Goal: Information Seeking & Learning: Learn about a topic

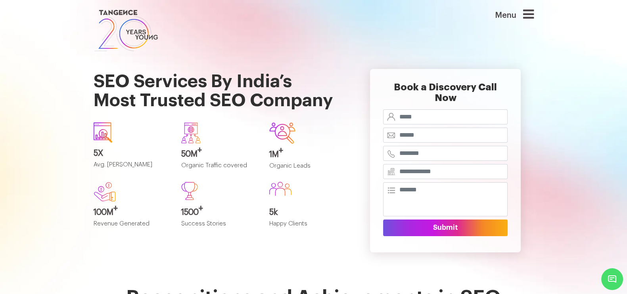
click at [94, 72] on h1 "SEO Services By India’s Most Trusted SEO Company" at bounding box center [220, 84] width 252 height 63
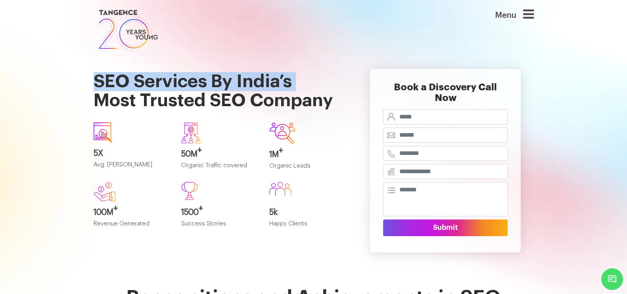
click at [94, 72] on h1 "SEO Services By India’s Most Trusted SEO Company" at bounding box center [220, 84] width 252 height 63
click at [138, 90] on h1 "SEO Services By India’s Most Trusted SEO Company" at bounding box center [220, 84] width 252 height 63
click at [94, 89] on h1 "SEO Services By India’s Most Trusted SEO Company" at bounding box center [220, 84] width 252 height 63
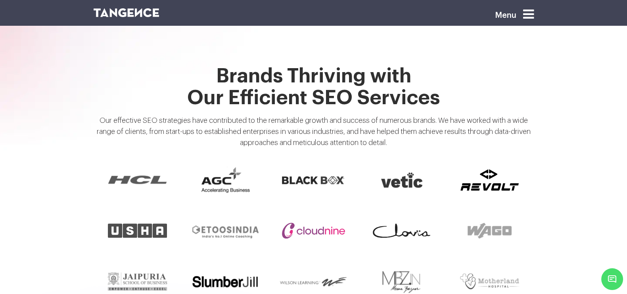
scroll to position [693, 0]
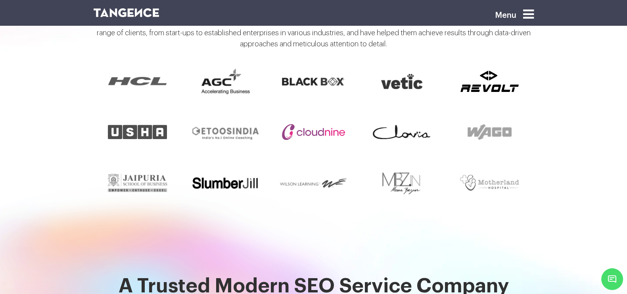
click at [323, 124] on img at bounding box center [313, 132] width 63 height 16
click at [205, 121] on img at bounding box center [225, 132] width 69 height 23
click at [303, 77] on img at bounding box center [313, 82] width 64 height 10
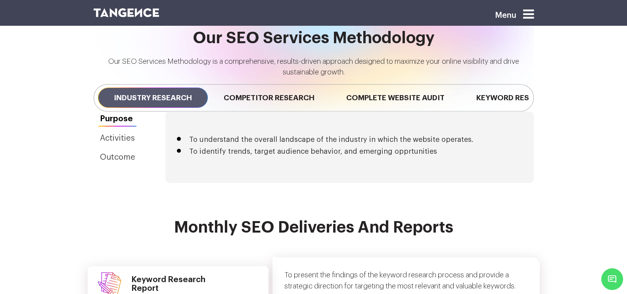
scroll to position [1735, 0]
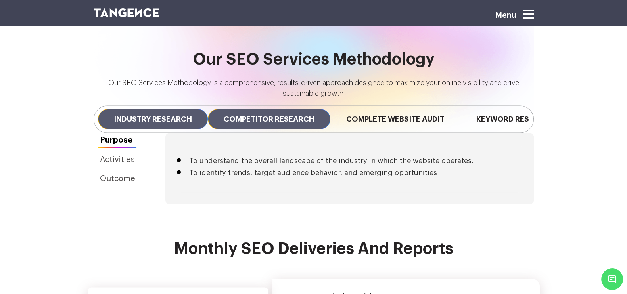
click at [213, 109] on span "Competitor Research" at bounding box center [269, 119] width 123 height 20
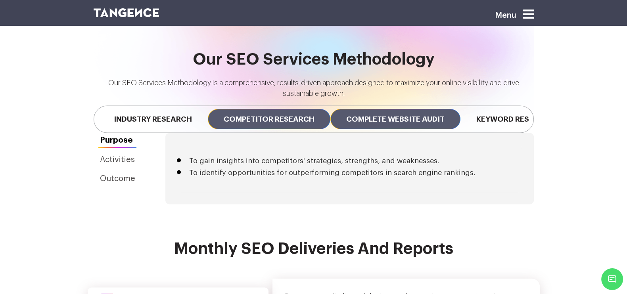
drag, startPoint x: 335, startPoint y: 64, endPoint x: 419, endPoint y: 65, distance: 83.7
click at [337, 109] on span "Complete Website Audit" at bounding box center [395, 119] width 130 height 20
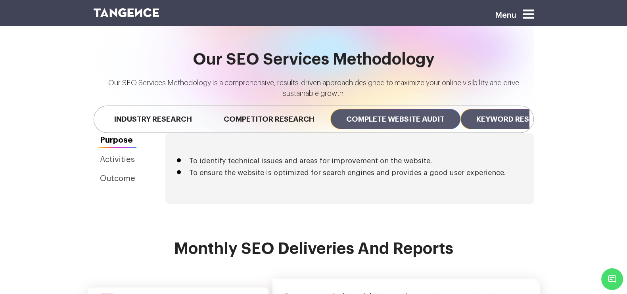
click at [485, 109] on span "Keyword Research" at bounding box center [515, 119] width 110 height 20
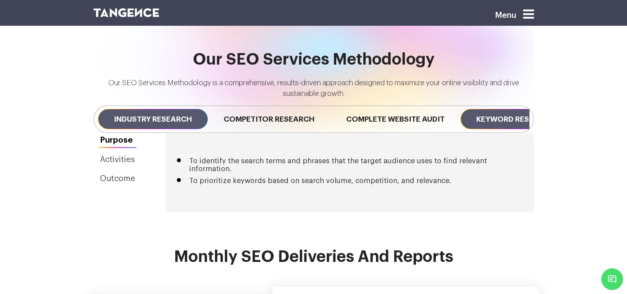
click at [163, 109] on span "Industry Research" at bounding box center [153, 119] width 110 height 20
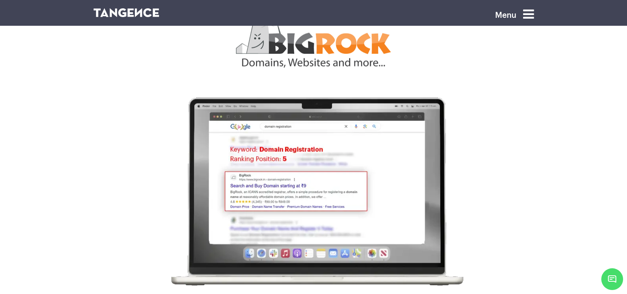
scroll to position [2478, 0]
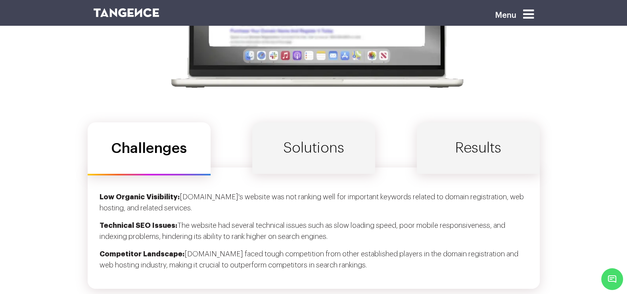
click at [297, 123] on link "Solutions" at bounding box center [313, 149] width 123 height 52
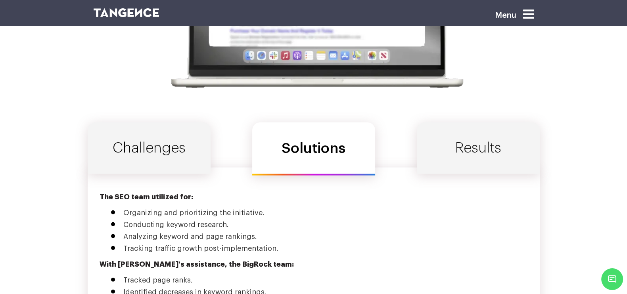
click at [487, 123] on link "Results" at bounding box center [478, 149] width 123 height 52
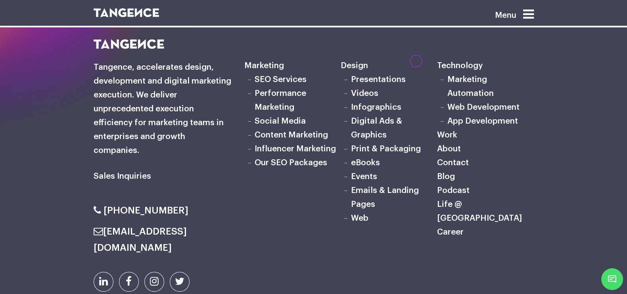
scroll to position [4142, 0]
